Goal: Task Accomplishment & Management: Manage account settings

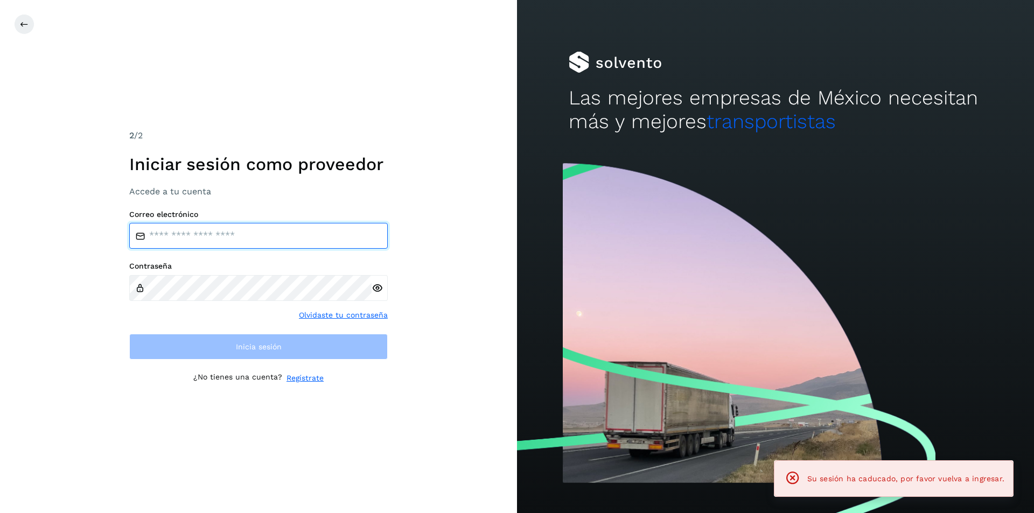
type input "**********"
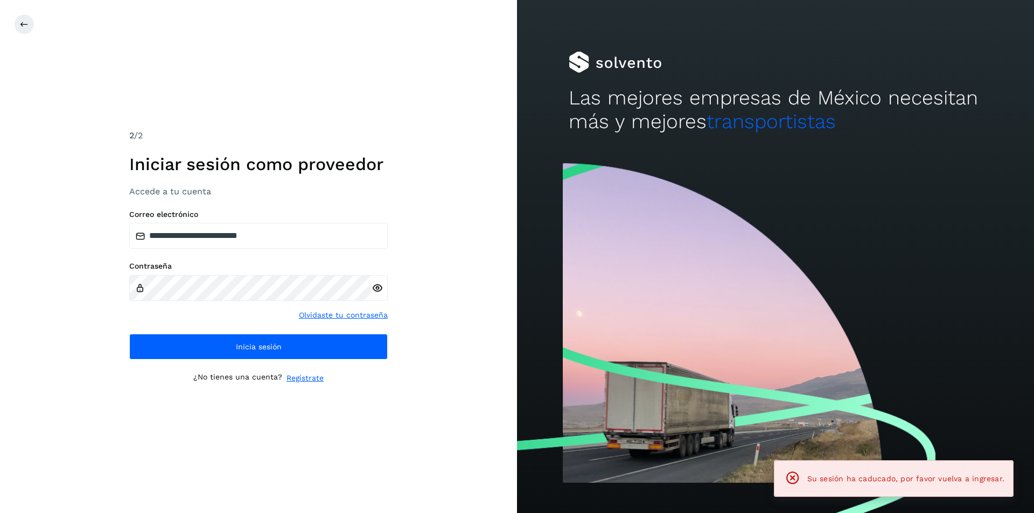
click at [381, 289] on icon at bounding box center [377, 288] width 11 height 11
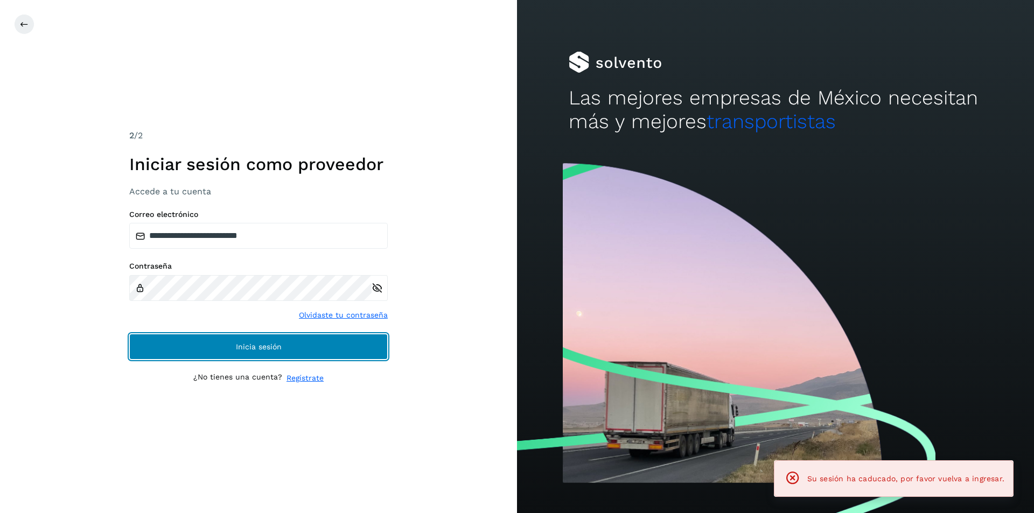
click at [297, 339] on button "Inicia sesión" at bounding box center [258, 347] width 259 height 26
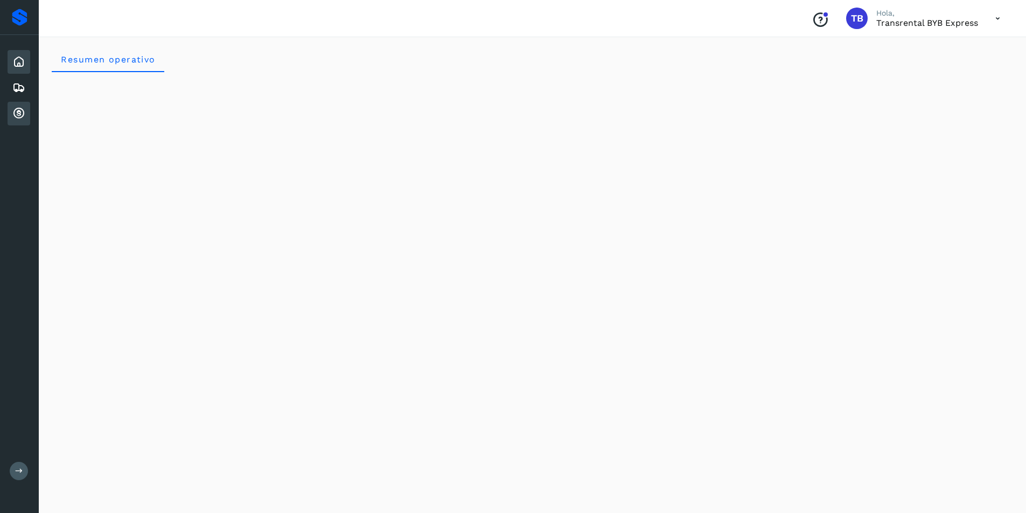
click at [18, 113] on icon at bounding box center [18, 113] width 13 height 13
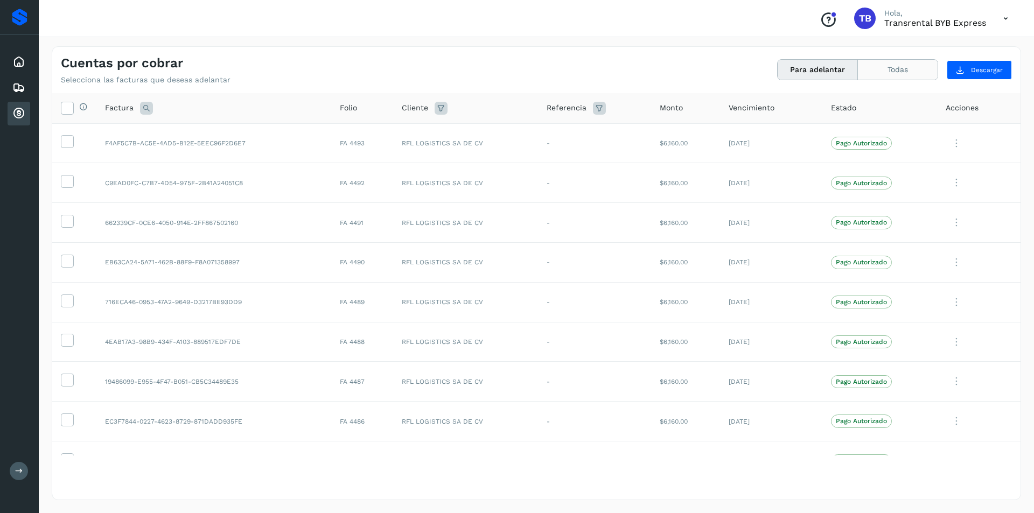
click at [897, 70] on button "Todas" at bounding box center [898, 70] width 80 height 20
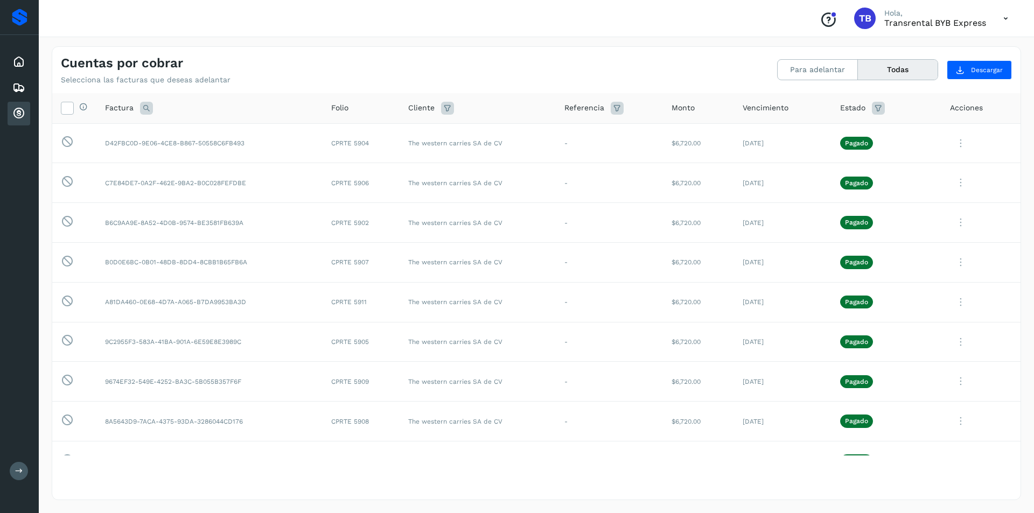
click at [445, 105] on icon at bounding box center [447, 108] width 13 height 13
click at [575, 141] on div at bounding box center [574, 135] width 16 height 17
click at [519, 172] on div "The western carries SA de CV" at bounding box center [523, 176] width 107 height 12
type input "**********"
click at [587, 158] on div at bounding box center [517, 256] width 1034 height 513
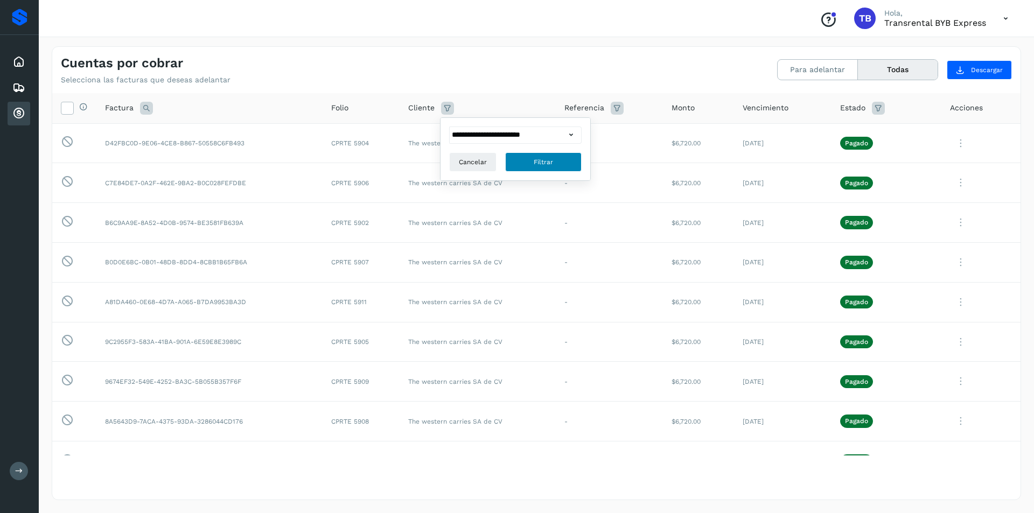
click at [560, 166] on button "Filtrar" at bounding box center [543, 161] width 76 height 19
